Goal: Information Seeking & Learning: Learn about a topic

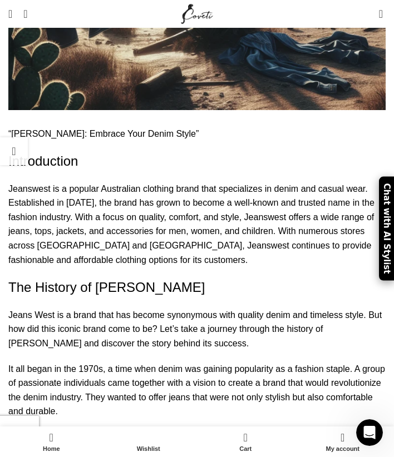
scroll to position [594, 0]
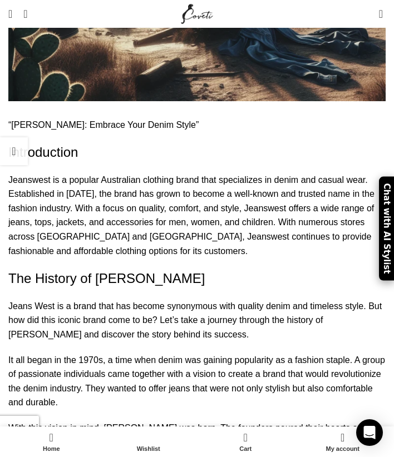
scroll to position [631, 0]
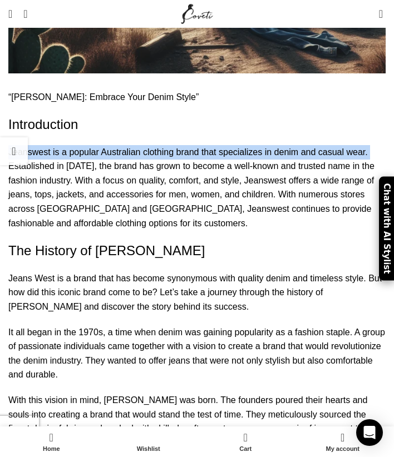
drag, startPoint x: 8, startPoint y: 97, endPoint x: 313, endPoint y: 98, distance: 305.2
click at [313, 145] on p "Jeanswest is a popular Australian clothing brand that specializes in denim and …" at bounding box center [196, 188] width 377 height 86
copy p "Jeanswest is a popular Australian clothing brand that specializes in denim and …"
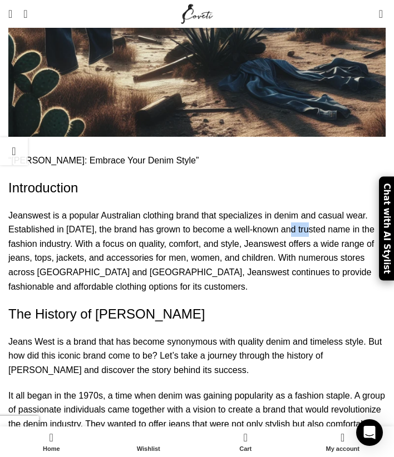
scroll to position [569, 0]
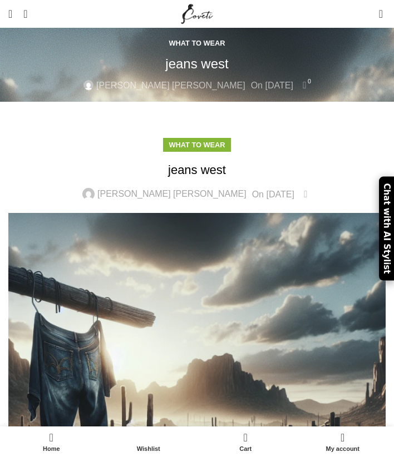
scroll to position [525, 0]
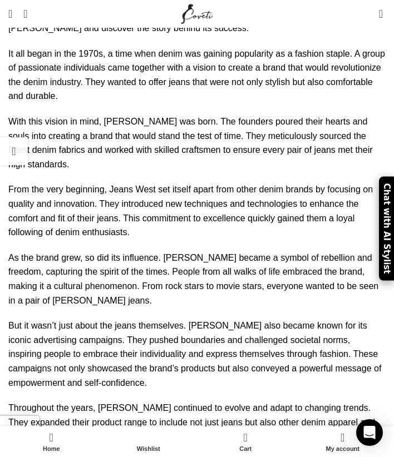
scroll to position [909, 0]
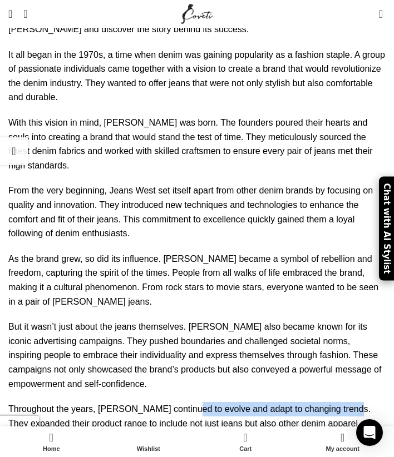
drag, startPoint x: 162, startPoint y: 218, endPoint x: 296, endPoint y: 219, distance: 133.4
click at [296, 402] on p "Throughout the years, [PERSON_NAME] continued to evolve and adapt to changing t…" at bounding box center [196, 430] width 377 height 57
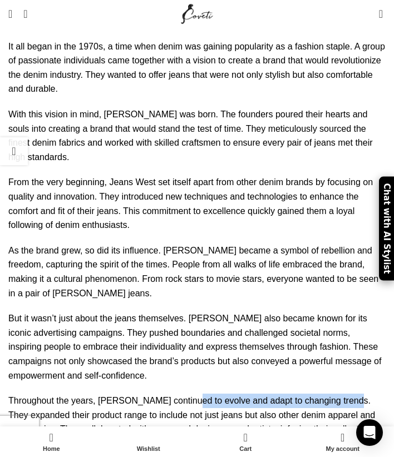
scroll to position [920, 0]
